Goal: Find specific page/section: Find specific page/section

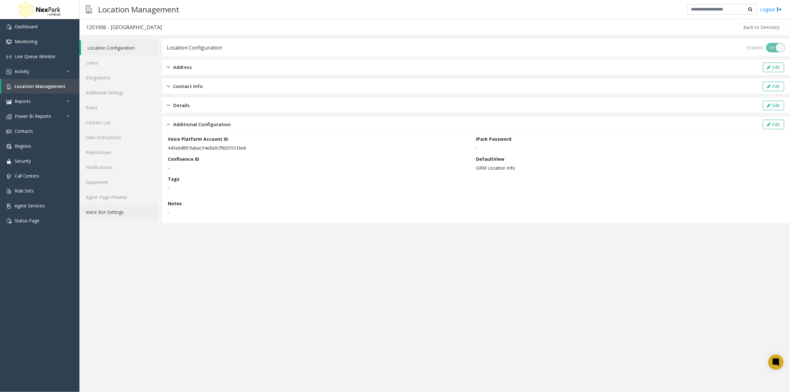
click at [106, 213] on link "Voice Bot Settings" at bounding box center [118, 212] width 79 height 15
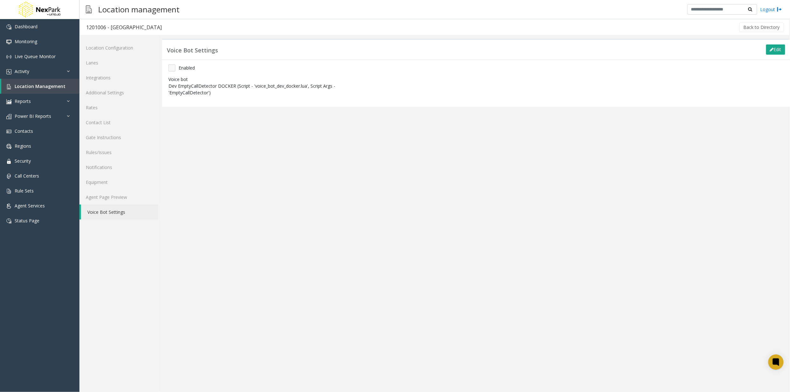
drag, startPoint x: 169, startPoint y: 86, endPoint x: 217, endPoint y: 94, distance: 49.0
click at [217, 94] on p "Dev EmptyCallDetector DOCKER (Script - 'voice_bot_dev_docker.lua', Script Args …" at bounding box center [267, 89] width 198 height 13
copy p "Dev EmptyCallDetector DOCKER (Script - 'voice_bot_dev_docker.lua', Script Args …"
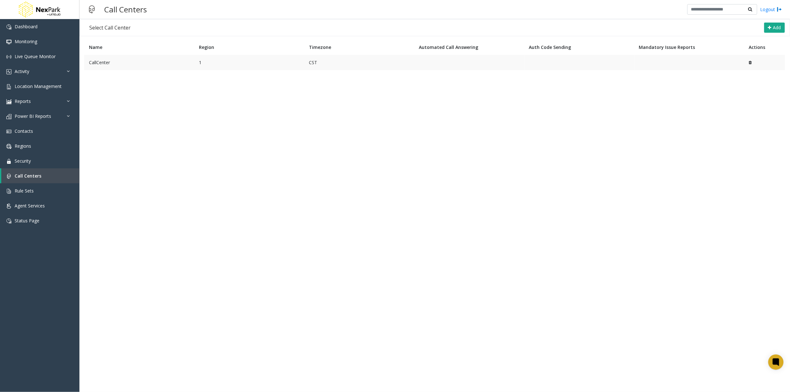
click at [101, 61] on td "CallCenter" at bounding box center [139, 62] width 110 height 15
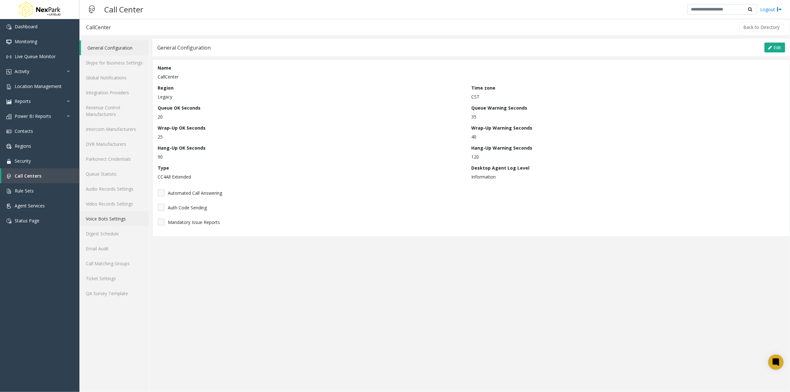
click at [104, 216] on link "Voice Bots Settings" at bounding box center [114, 218] width 70 height 15
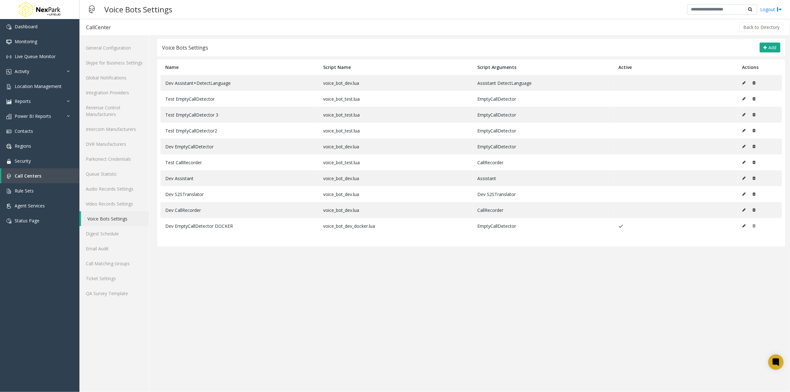
click at [510, 319] on app-voicebots-settings "Voice Bots Settings Add Name Script Name Script Arguments Active Actions Dev As…" at bounding box center [470, 215] width 637 height 353
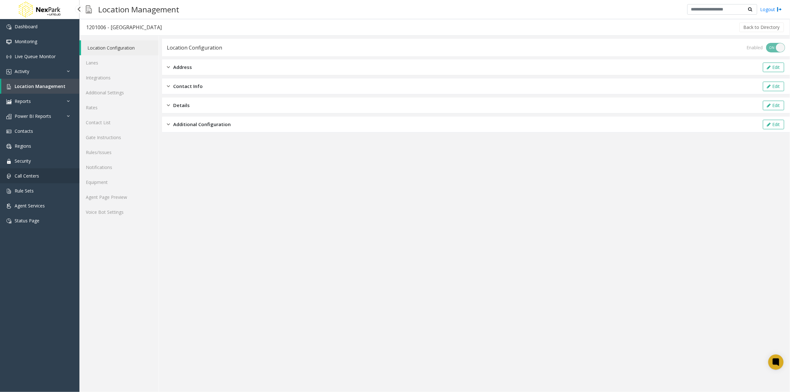
click at [27, 175] on span "Call Centers" at bounding box center [27, 176] width 24 height 6
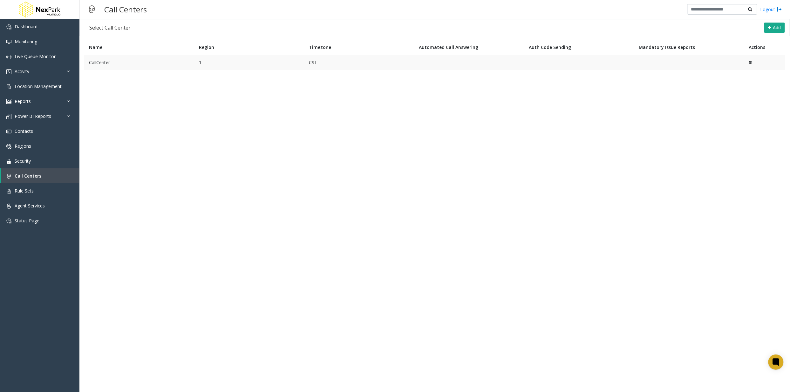
click at [111, 59] on td "CallCenter" at bounding box center [139, 62] width 110 height 15
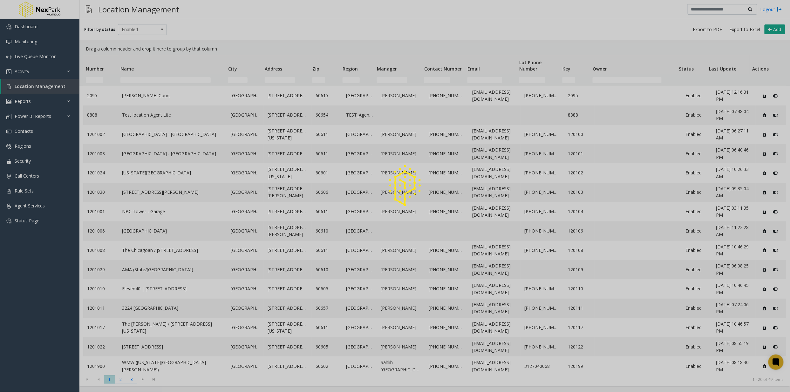
click at [147, 95] on div at bounding box center [395, 196] width 790 height 392
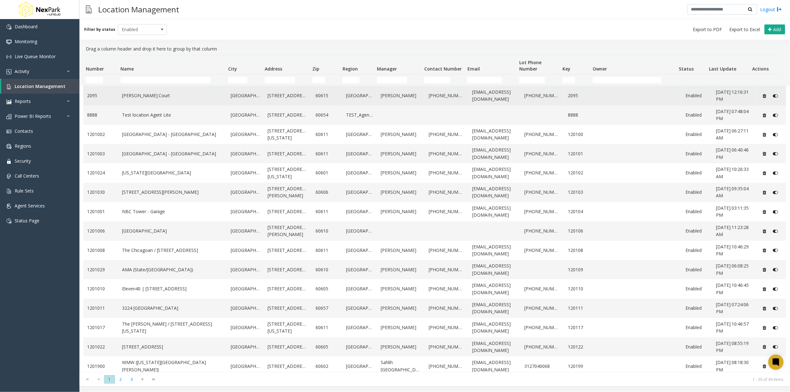
click at [137, 96] on link "[PERSON_NAME] Court" at bounding box center [172, 95] width 101 height 7
